Goal: Complete application form

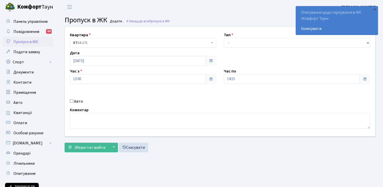
click at [71, 99] on input "Авто" at bounding box center [71, 100] width 3 height 3
checkbox input "true"
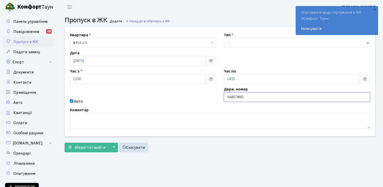
type input "КА8074МО"
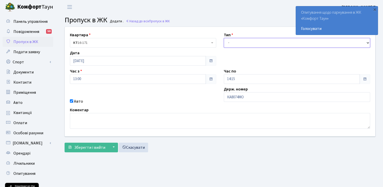
click at [239, 44] on select "- Доставка Таксі Гості Сервіс" at bounding box center [297, 43] width 146 height 10
select select "3"
click at [224, 38] on select "- Доставка Таксі Гості Сервіс" at bounding box center [297, 43] width 146 height 10
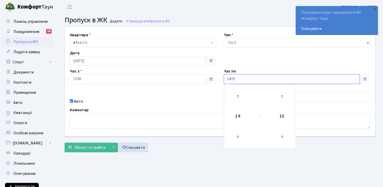
click at [286, 79] on input "14:15" at bounding box center [292, 79] width 136 height 10
click at [237, 96] on icon at bounding box center [238, 97] width 14 height 14
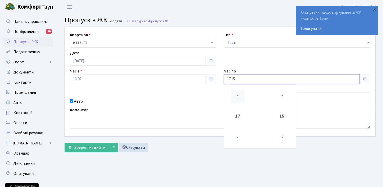
type input "18:15"
click at [122, 101] on div "Авто" at bounding box center [143, 101] width 154 height 6
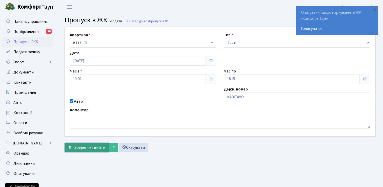
click at [89, 145] on span "Зберегти і вийти" at bounding box center [89, 147] width 31 height 6
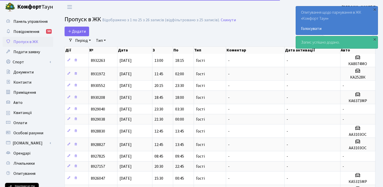
select select "25"
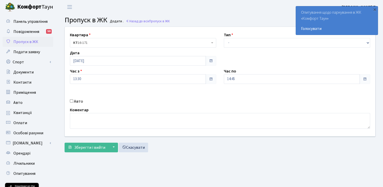
click at [71, 101] on input "Авто" at bounding box center [71, 100] width 3 height 3
checkbox input "true"
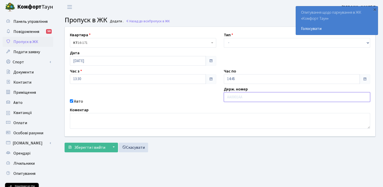
paste input "АО1893НН"
type input "АО1893НН"
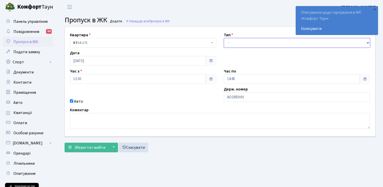
click at [238, 39] on select "- Доставка Таксі Гості Сервіс" at bounding box center [297, 43] width 146 height 10
select select "3"
click at [224, 38] on select "- Доставка Таксі Гості Сервіс" at bounding box center [297, 43] width 146 height 10
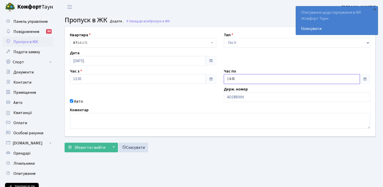
click at [243, 79] on input "14:45" at bounding box center [292, 79] width 136 height 10
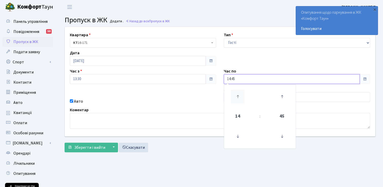
click at [237, 95] on icon at bounding box center [238, 97] width 14 height 14
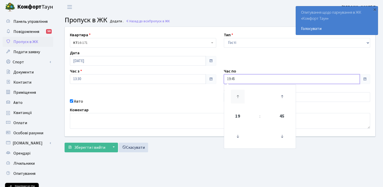
click at [237, 95] on icon at bounding box center [238, 97] width 14 height 14
type input "23:45"
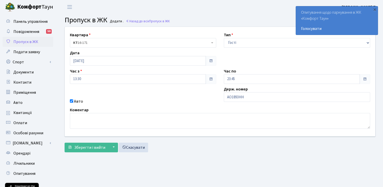
click at [142, 101] on div "Авто" at bounding box center [143, 101] width 154 height 6
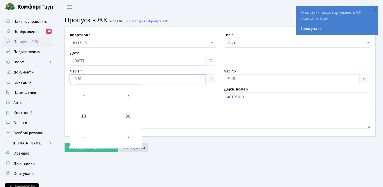
click at [91, 78] on input "13:30" at bounding box center [138, 79] width 136 height 10
click at [86, 97] on icon at bounding box center [84, 97] width 14 height 14
click at [85, 96] on icon at bounding box center [84, 97] width 14 height 14
type input "16:30"
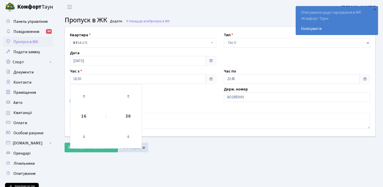
click at [143, 91] on div "Квартира <b>КТ</b>&nbsp;&nbsp;&nbsp;&nbsp;16-171 КТ 16-171 Тип - Доставка Таксі…" at bounding box center [220, 81] width 318 height 109
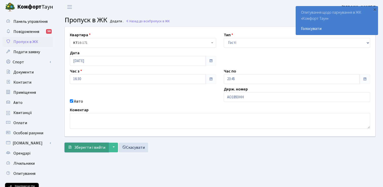
click at [95, 146] on span "Зберегти і вийти" at bounding box center [89, 147] width 31 height 6
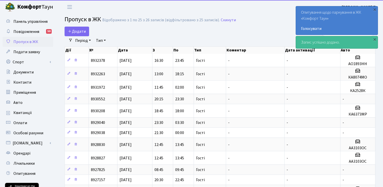
select select "25"
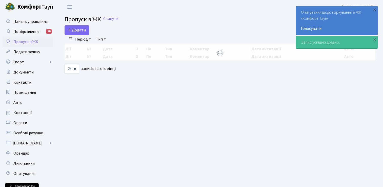
select select "25"
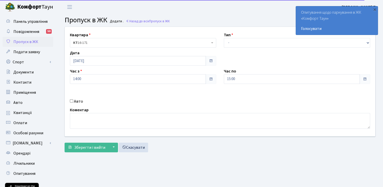
click at [71, 100] on input "Авто" at bounding box center [71, 100] width 3 height 3
checkbox input "true"
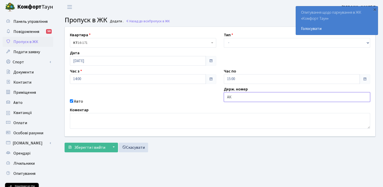
type input "[PERSON_NAME]"
type input "КА1482КТ"
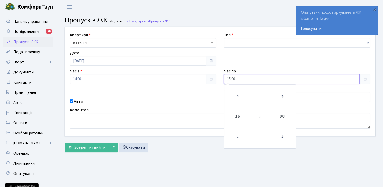
click at [242, 79] on input "15:00" at bounding box center [292, 79] width 136 height 10
click at [237, 97] on icon at bounding box center [238, 97] width 14 height 14
type input "17:00"
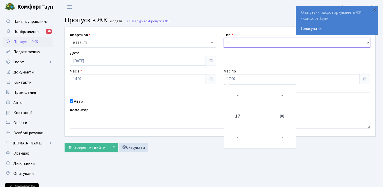
click at [227, 44] on select "- Доставка Таксі Гості Сервіс" at bounding box center [297, 43] width 146 height 10
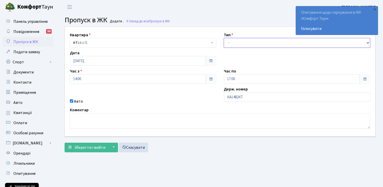
select select "3"
click at [224, 38] on select "- Доставка Таксі Гості Сервіс" at bounding box center [297, 43] width 146 height 10
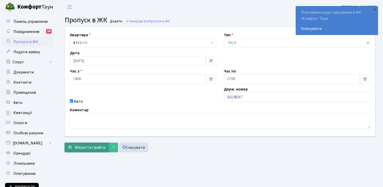
click at [93, 148] on span "Зберегти і вийти" at bounding box center [89, 147] width 31 height 6
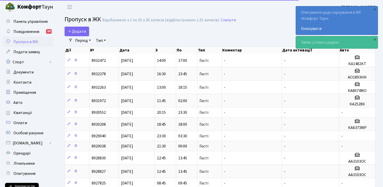
select select "25"
